Goal: Contribute content

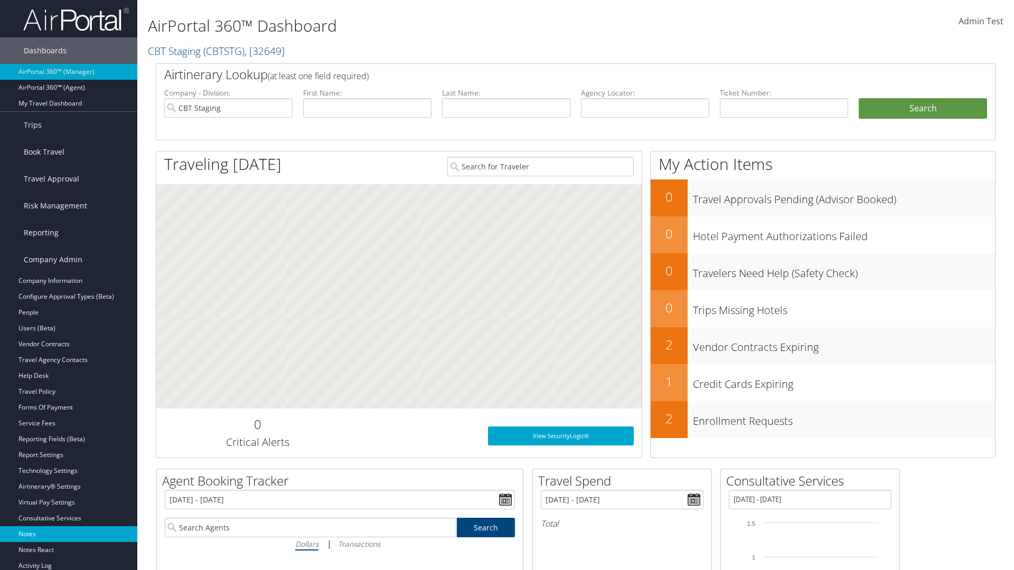
click at [69, 534] on link "Notes" at bounding box center [68, 534] width 137 height 16
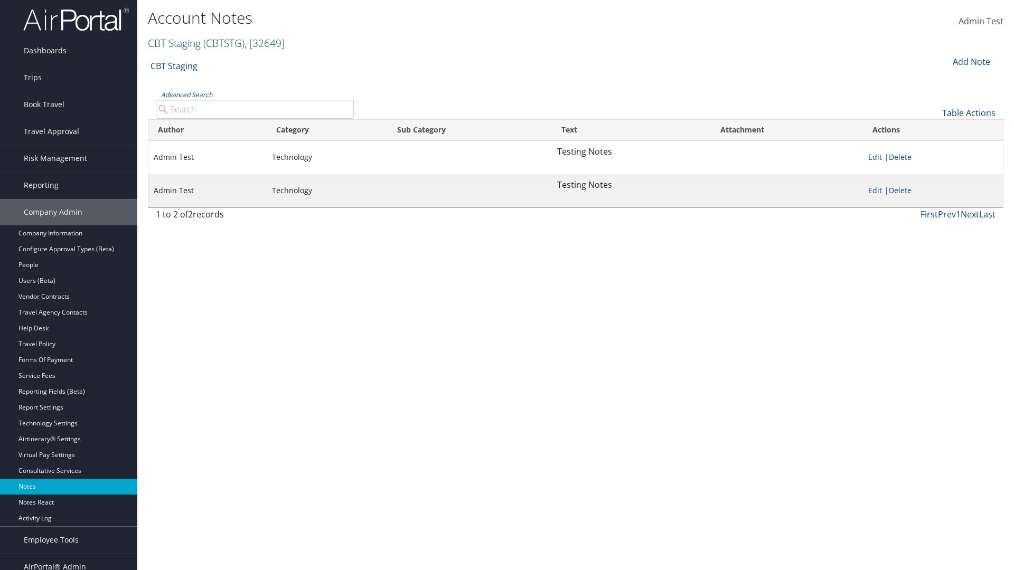
click at [970, 61] on div "Add Note" at bounding box center [970, 61] width 50 height 13
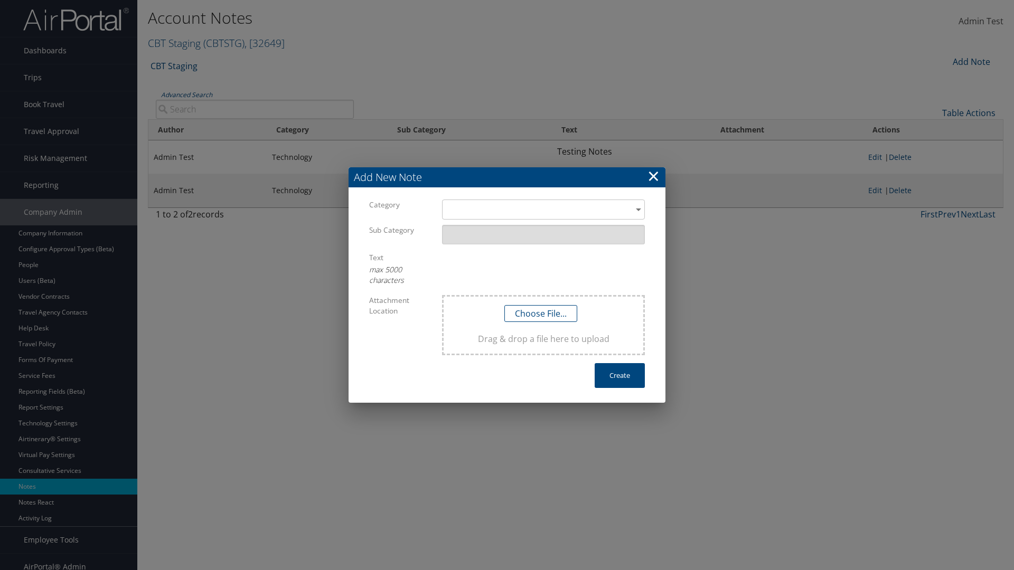
click at [507, 177] on h3 "Add New Note" at bounding box center [507, 177] width 317 height 20
click at [543, 210] on div "​" at bounding box center [543, 210] width 203 height 20
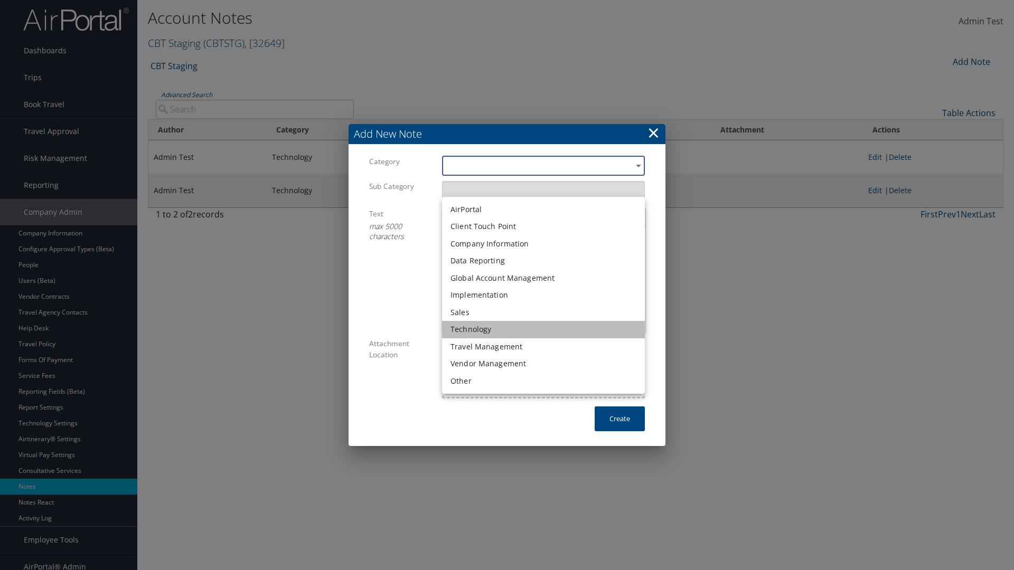
click at [543, 330] on li "Technology" at bounding box center [543, 329] width 203 height 17
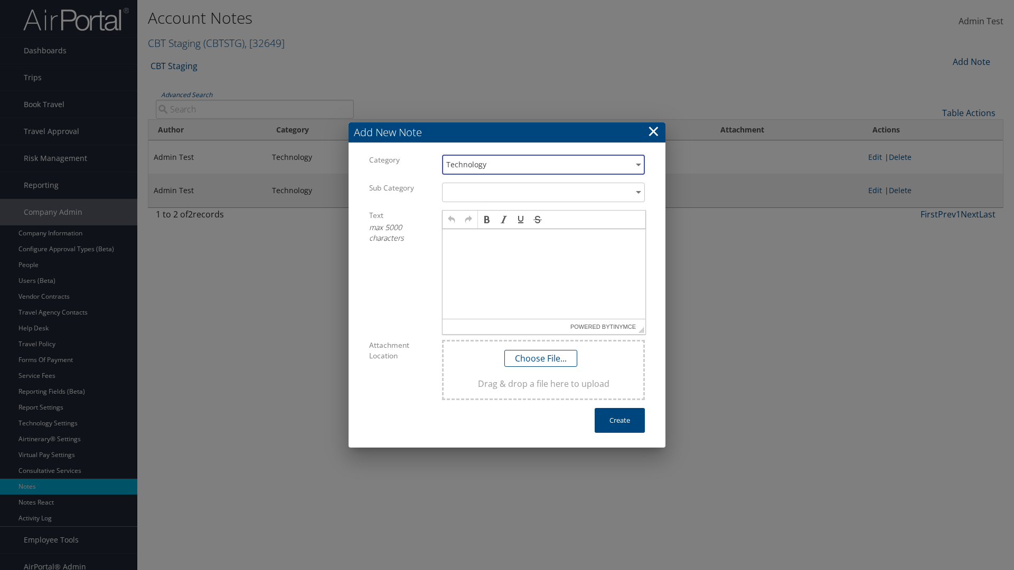
click at [544, 239] on p at bounding box center [544, 239] width 194 height 8
click at [619, 420] on button "Create" at bounding box center [620, 420] width 50 height 25
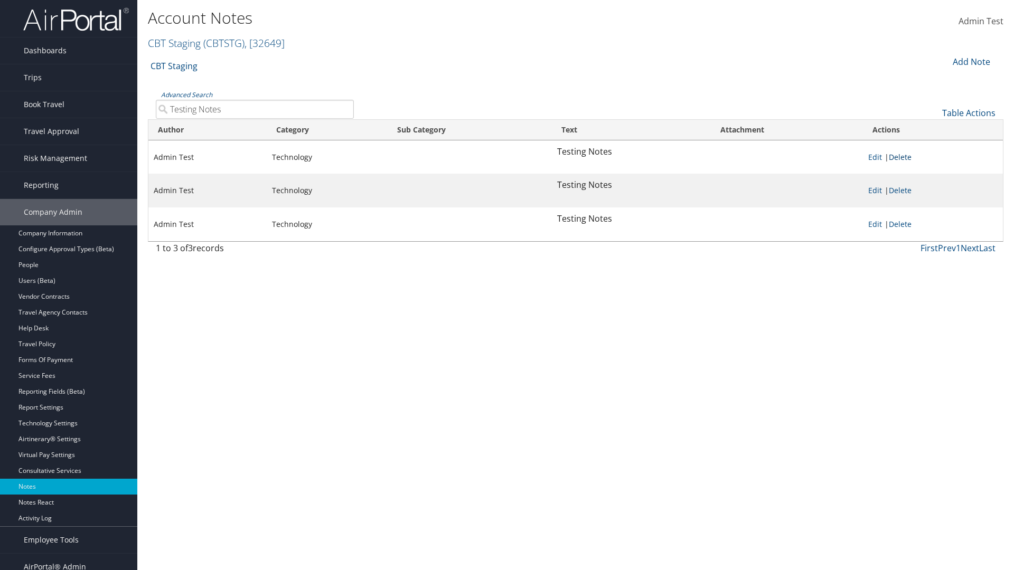
type input "Testing Notes"
click at [902, 157] on link "Delete" at bounding box center [900, 157] width 23 height 10
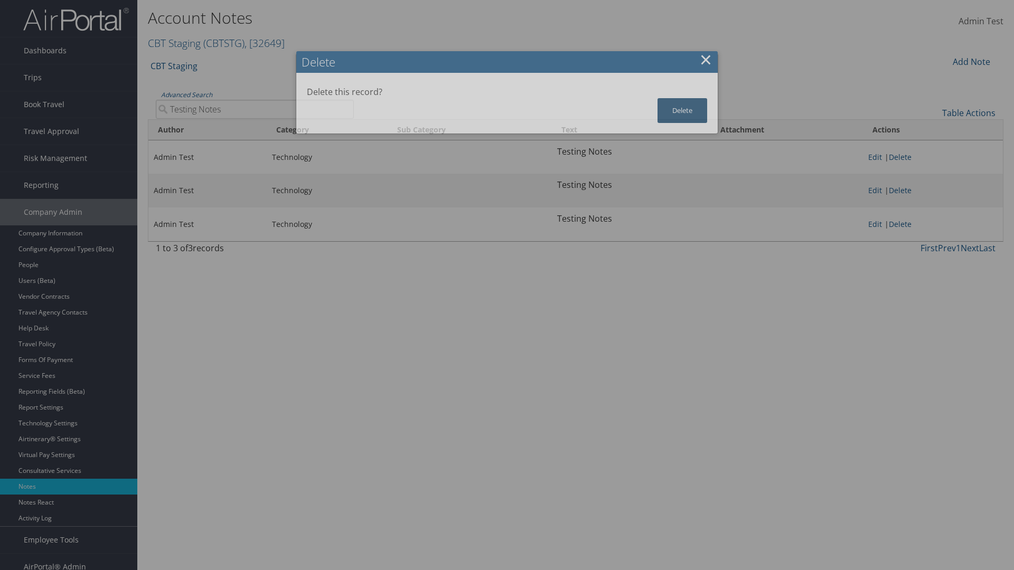
click at [682, 100] on button "Delete" at bounding box center [682, 110] width 50 height 25
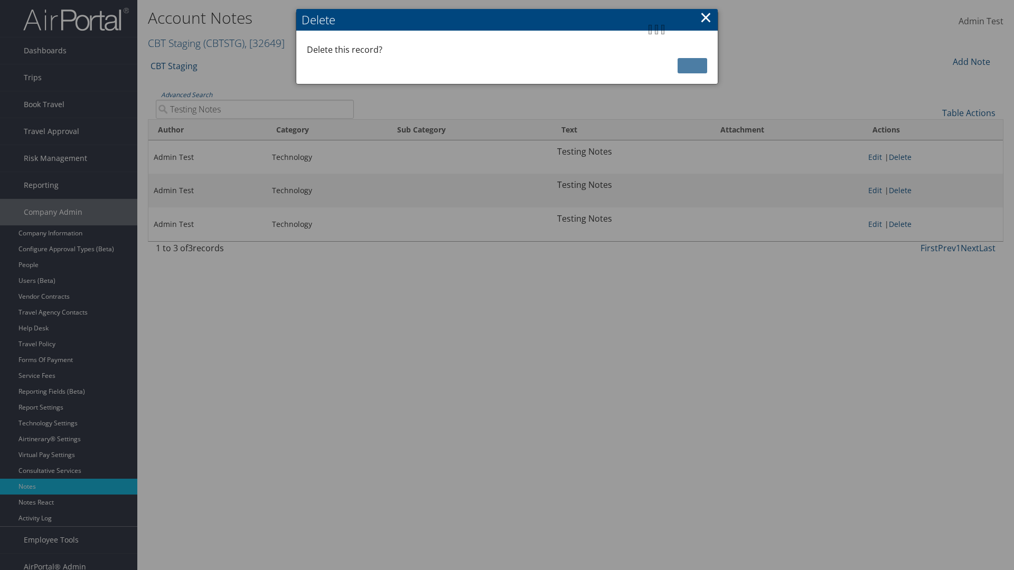
scroll to position [11, 0]
